Goal: Information Seeking & Learning: Check status

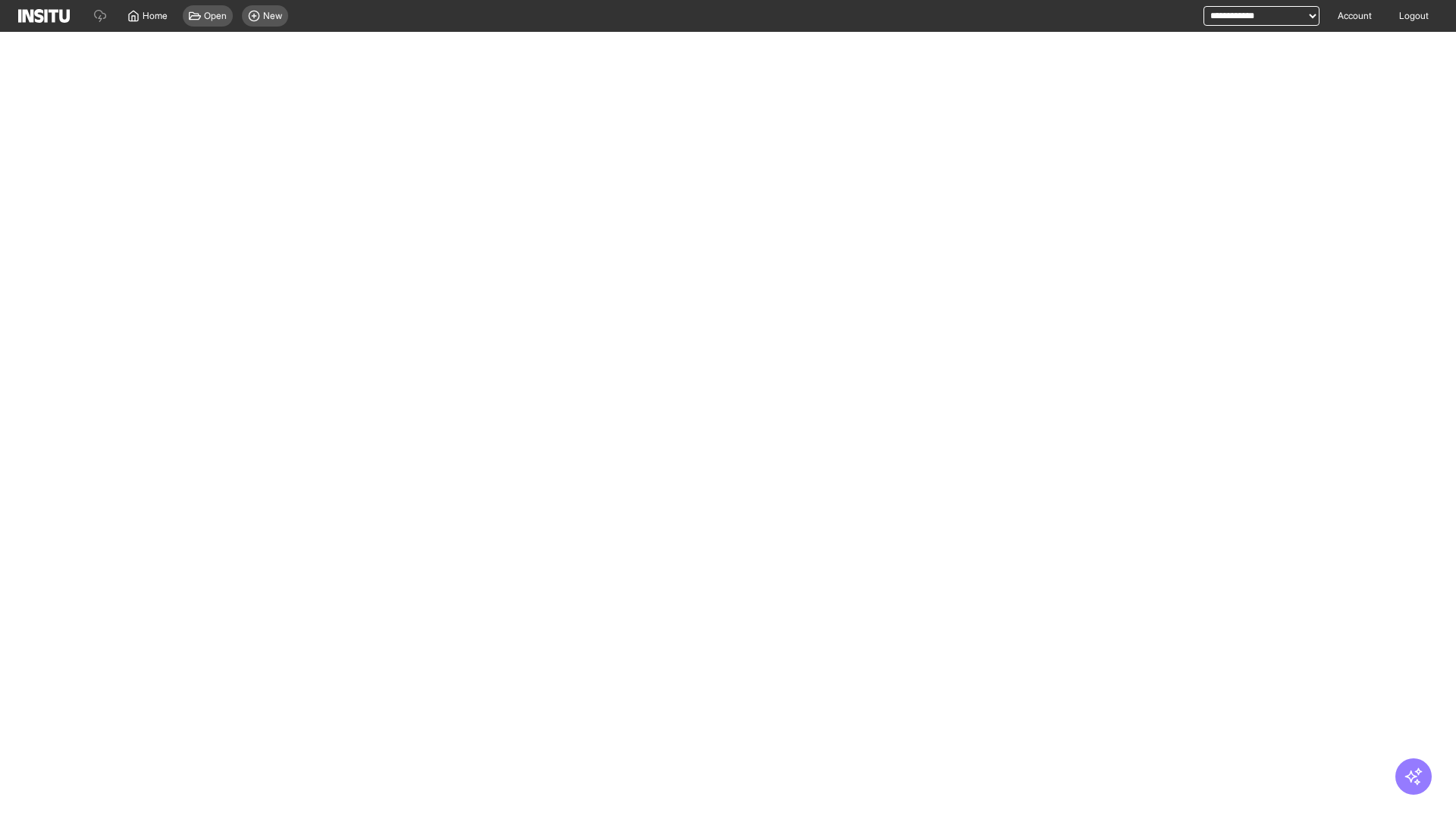
select select "**"
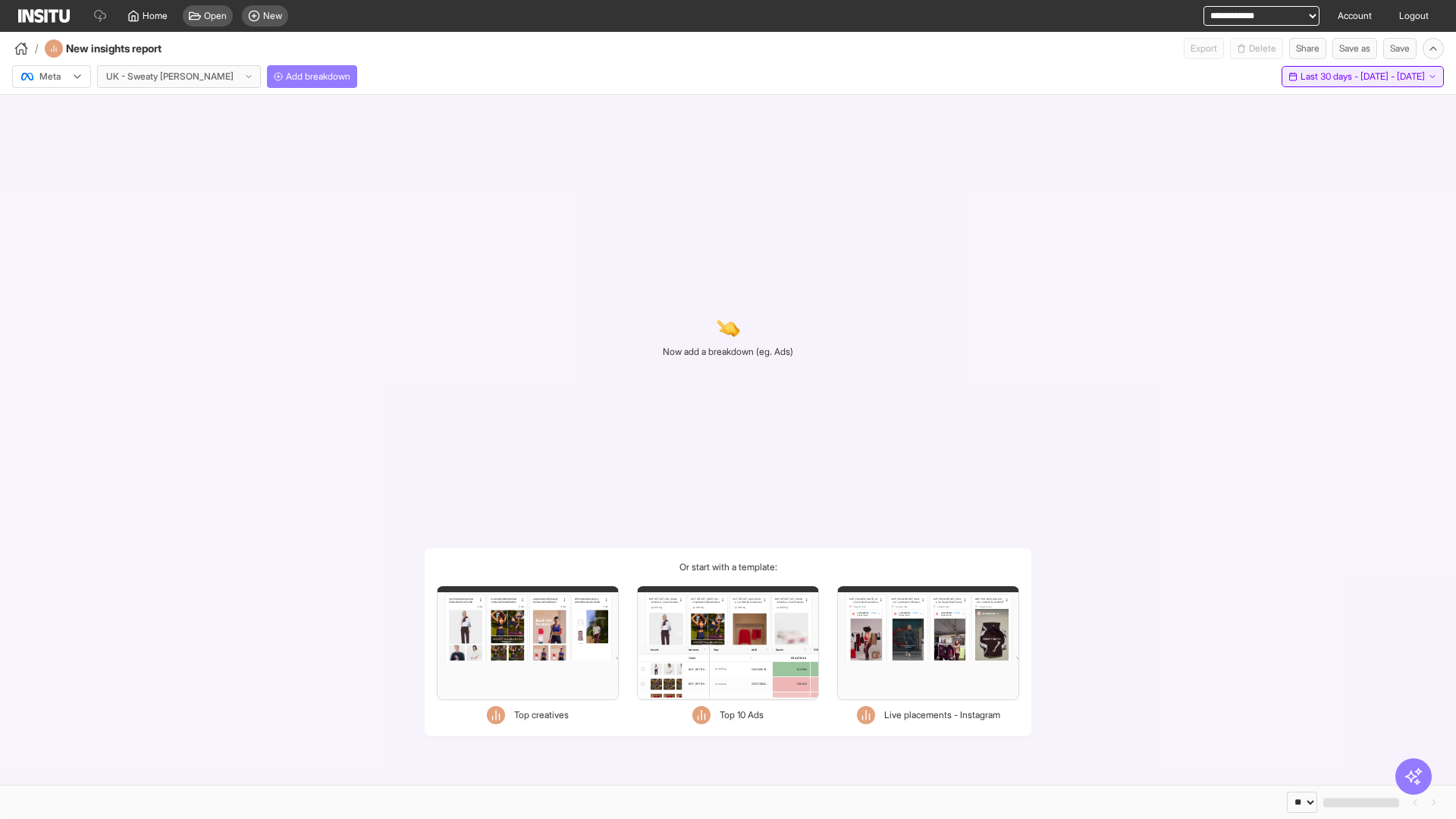
click at [1328, 76] on span "Last 30 days - [DATE] - [DATE]" at bounding box center [1363, 76] width 124 height 12
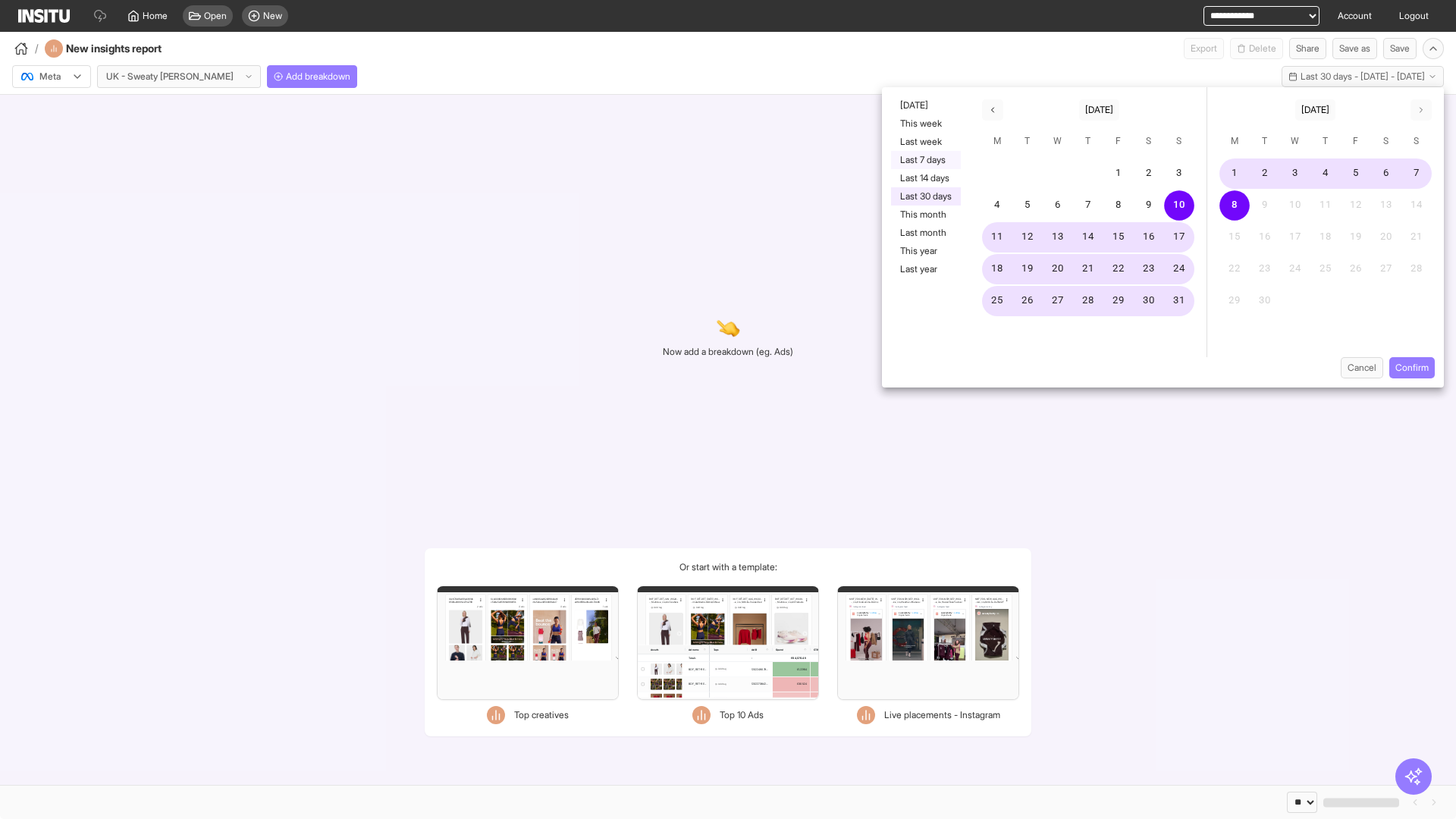
click at [924, 160] on button "Last 7 days" at bounding box center [926, 160] width 70 height 18
